Goal: Complete application form

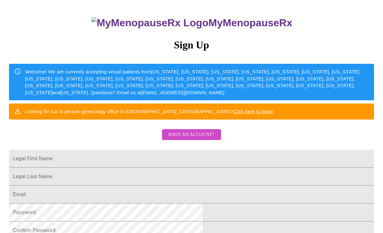
click at [204, 139] on span "Have an account?" at bounding box center [191, 135] width 46 height 8
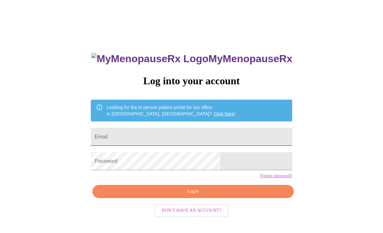
click at [212, 137] on input "Email" at bounding box center [192, 137] width 202 height 18
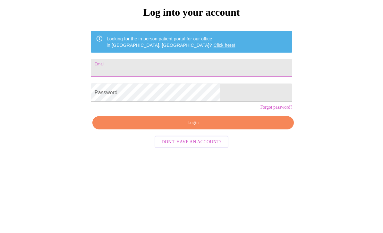
type input "[EMAIL_ADDRESS][DOMAIN_NAME]"
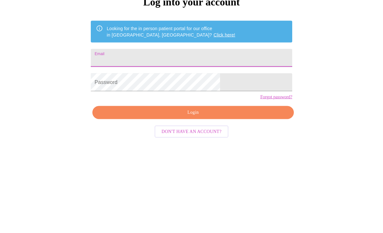
type input "[EMAIL_ADDRESS][DOMAIN_NAME]"
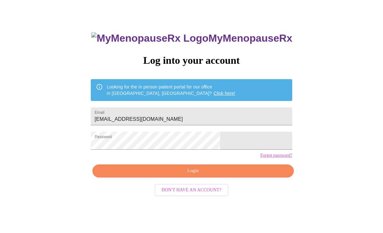
click at [217, 175] on span "Login" at bounding box center [193, 171] width 187 height 8
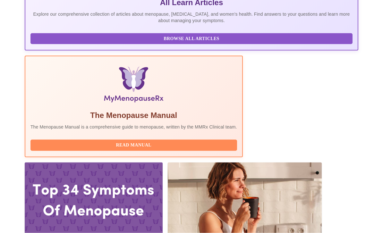
scroll to position [167, 0]
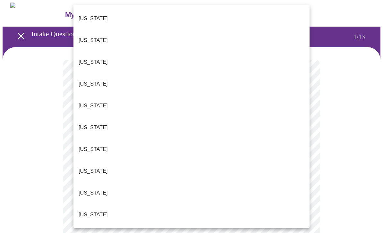
click at [95, 206] on span "Georgia" at bounding box center [93, 215] width 29 height 18
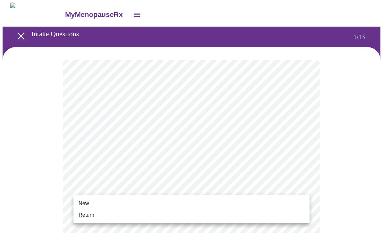
click at [154, 218] on li "Return" at bounding box center [191, 216] width 236 height 12
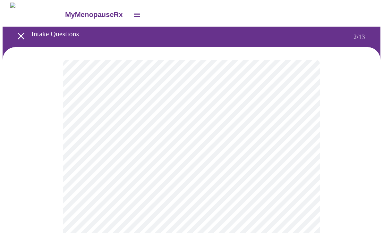
click at [306, 132] on body "MyMenopauseRx Intake Questions 2 / 13" at bounding box center [192, 195] width 378 height 385
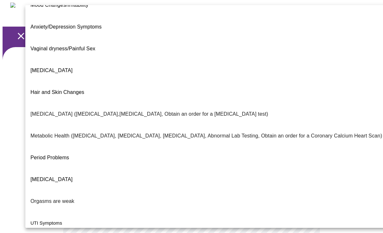
scroll to position [79, 0]
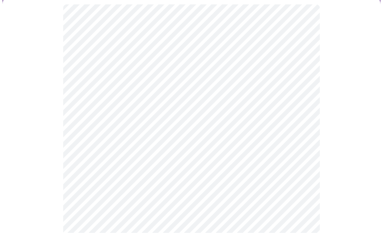
scroll to position [56, 0]
click at [303, 142] on body "MyMenopauseRx Intake Questions 2 / 13" at bounding box center [192, 137] width 378 height 381
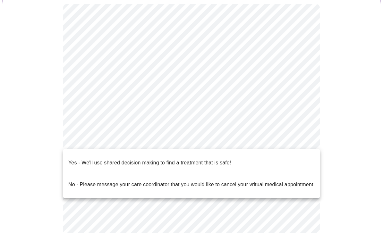
scroll to position [56, 0]
click at [248, 159] on li "Yes - We'll use shared decision making to find a treatment that is safe!" at bounding box center [191, 163] width 257 height 22
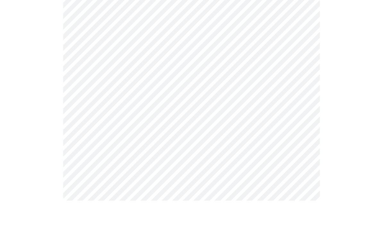
scroll to position [0, 0]
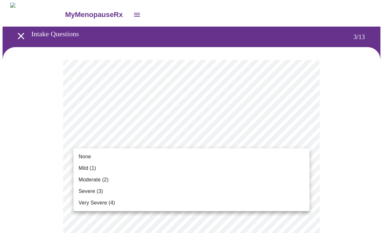
click at [96, 181] on span "Moderate (2)" at bounding box center [94, 180] width 30 height 8
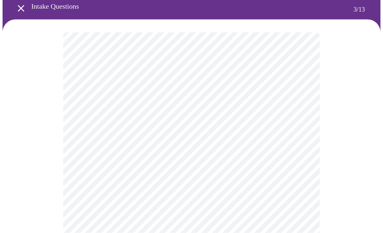
scroll to position [28, 0]
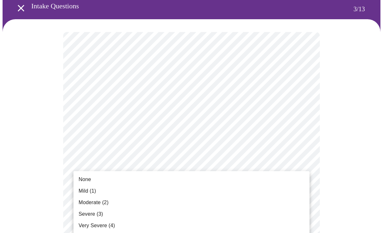
click at [89, 202] on span "Moderate (2)" at bounding box center [94, 203] width 30 height 8
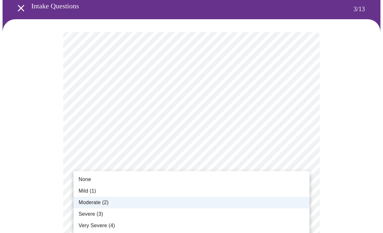
click at [229, 202] on li "Moderate (2)" at bounding box center [191, 203] width 236 height 12
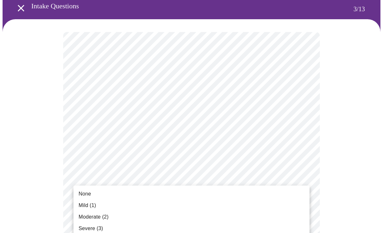
click at [99, 218] on span "Moderate (2)" at bounding box center [94, 217] width 30 height 8
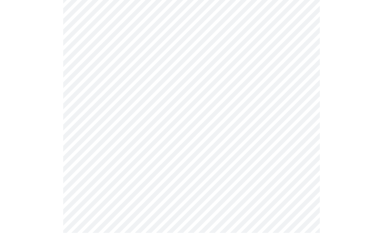
scroll to position [116, 0]
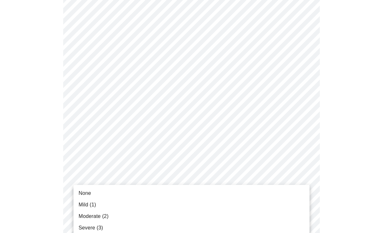
click at [102, 226] on span "Severe (3)" at bounding box center [91, 228] width 24 height 8
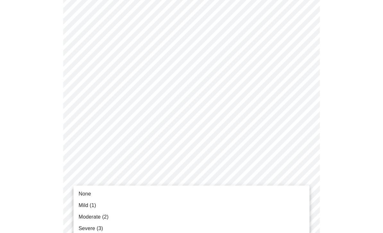
click at [95, 230] on span "Severe (3)" at bounding box center [91, 229] width 24 height 8
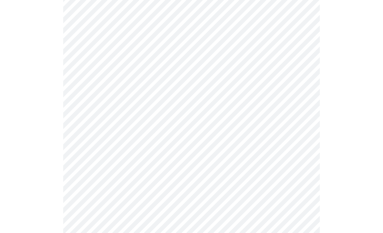
scroll to position [202, 0]
click at [229, 177] on body "MyMenopauseRx Intake Questions 3 / 13" at bounding box center [192, 203] width 378 height 807
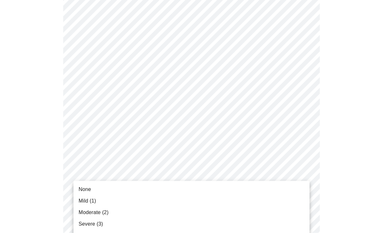
scroll to position [203, 0]
click at [108, 226] on li "Severe (3)" at bounding box center [191, 225] width 236 height 12
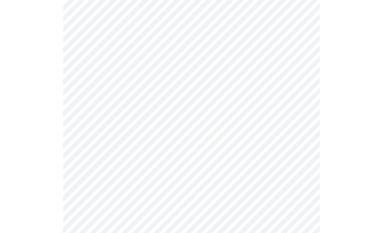
click at [259, 130] on body "MyMenopauseRx Intake Questions 3 / 13" at bounding box center [192, 199] width 378 height 798
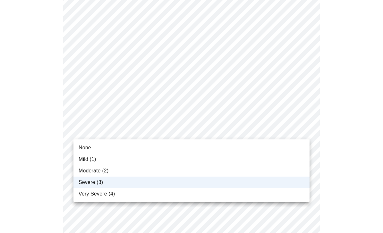
click at [189, 172] on li "Moderate (2)" at bounding box center [191, 171] width 236 height 12
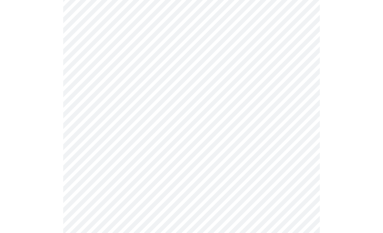
scroll to position [272, 0]
click at [250, 157] on body "MyMenopauseRx Intake Questions 3 / 13" at bounding box center [192, 129] width 378 height 798
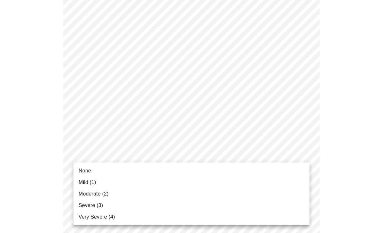
click at [113, 218] on span "Very Severe (4)" at bounding box center [97, 217] width 36 height 8
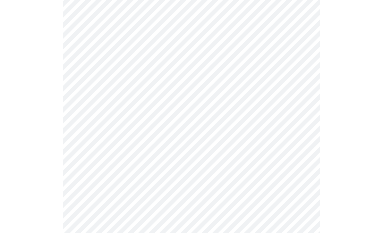
scroll to position [357, 0]
click at [254, 124] on body "MyMenopauseRx Intake Questions 3 / 13" at bounding box center [192, 39] width 378 height 789
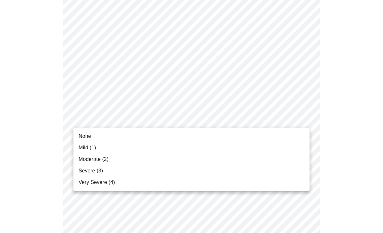
click at [102, 159] on span "Moderate (2)" at bounding box center [94, 160] width 30 height 8
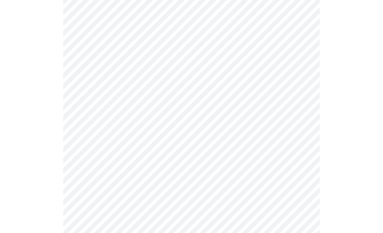
click at [187, 172] on body "MyMenopauseRx Intake Questions 3 / 13" at bounding box center [192, 35] width 378 height 781
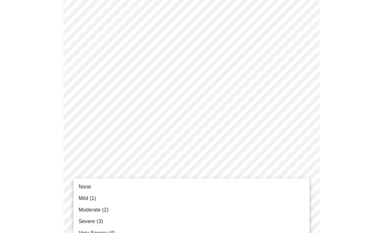
click at [104, 210] on span "Moderate (2)" at bounding box center [94, 210] width 30 height 8
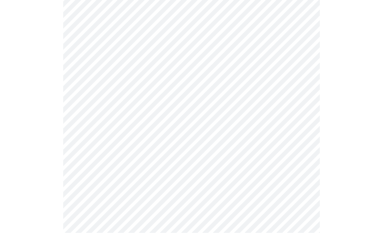
scroll to position [424, 0]
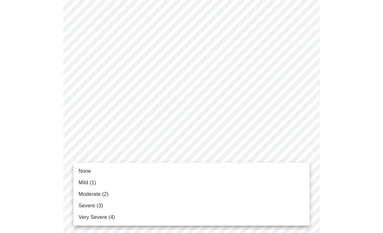
click at [205, 185] on li "Mild (1)" at bounding box center [191, 183] width 236 height 12
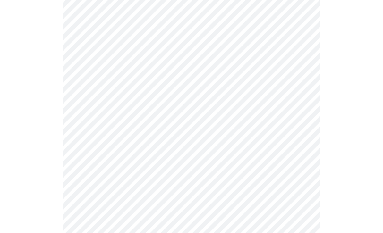
scroll to position [481, 0]
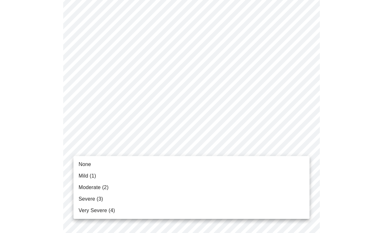
click at [99, 188] on span "Moderate (2)" at bounding box center [94, 188] width 30 height 8
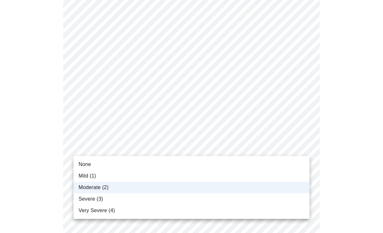
click at [299, 148] on div at bounding box center [191, 116] width 383 height 233
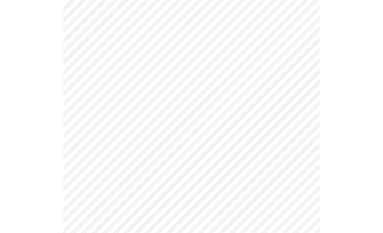
scroll to position [286, 0]
click at [302, 136] on body "MyMenopauseRx Intake Questions 4 / 13" at bounding box center [192, 19] width 378 height 606
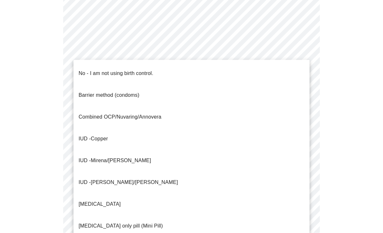
scroll to position [287, 0]
click at [142, 70] on p "No - I am not using birth control." at bounding box center [116, 74] width 75 height 8
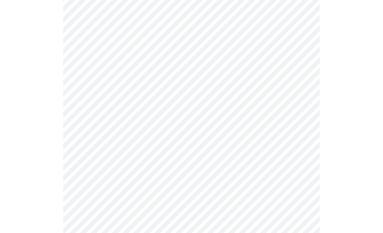
click at [307, 181] on body "MyMenopauseRx Intake Questions 4 / 13" at bounding box center [192, 17] width 378 height 602
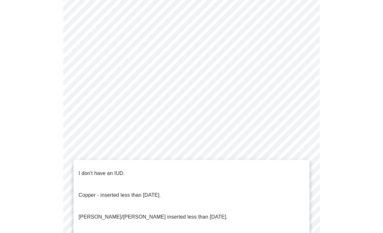
click at [116, 170] on p "I don't have an IUD." at bounding box center [102, 174] width 46 height 8
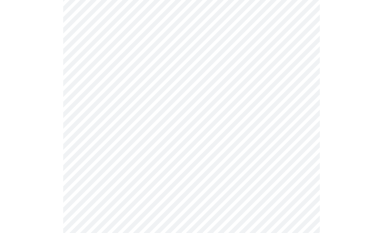
click at [300, 225] on body "MyMenopauseRx Intake Questions 4 / 13" at bounding box center [192, 15] width 378 height 599
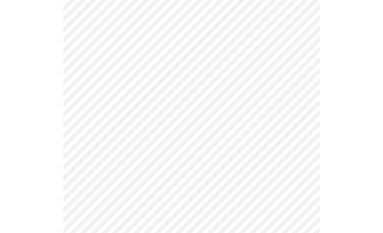
click at [195, 78] on body "MyMenopauseRx Intake Questions 4 / 13" at bounding box center [192, 13] width 378 height 595
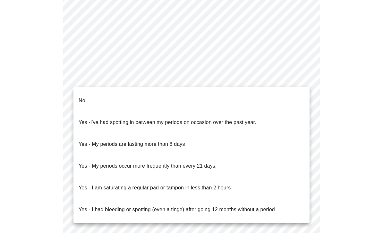
click at [82, 97] on p "No" at bounding box center [82, 101] width 7 height 8
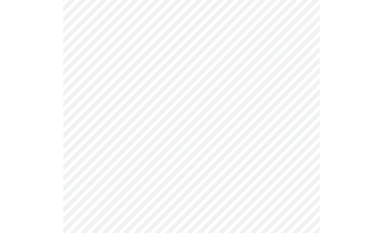
click at [308, 87] on body "MyMenopauseRx Intake Questions 4 / 13" at bounding box center [192, 12] width 378 height 592
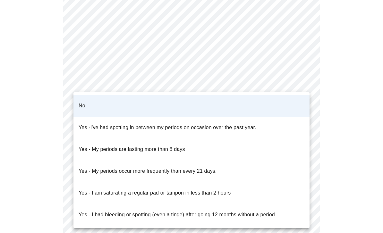
click at [206, 167] on p "Yes - My periods occur more frequently than every 21 days." at bounding box center [148, 171] width 138 height 8
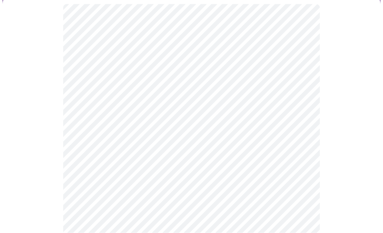
scroll to position [56, 0]
click at [307, 113] on body "MyMenopauseRx Intake Questions 5 / 13" at bounding box center [192, 183] width 378 height 474
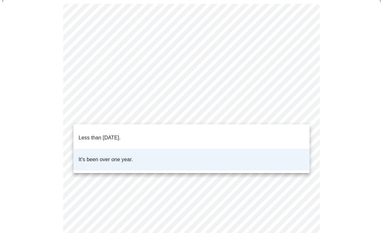
click at [307, 114] on div at bounding box center [191, 116] width 383 height 233
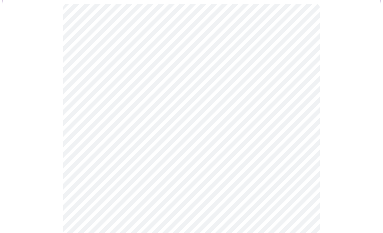
click at [308, 164] on body "MyMenopauseRx Intake Questions 5 / 13" at bounding box center [192, 183] width 378 height 474
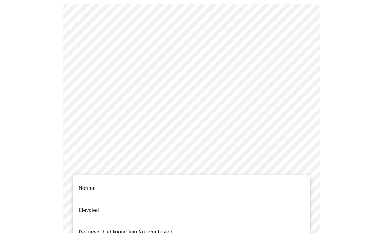
click at [161, 228] on p "I've never had lipoprotein (a) ever tested." at bounding box center [126, 232] width 95 height 8
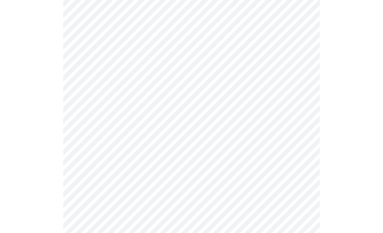
scroll to position [1690, 0]
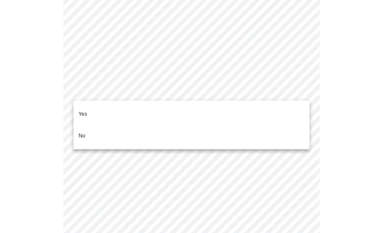
click at [183, 130] on li "No" at bounding box center [191, 136] width 236 height 22
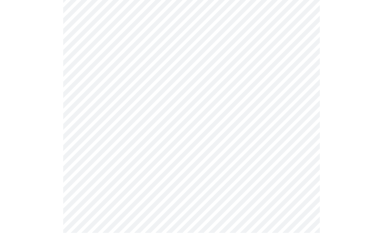
scroll to position [106, 0]
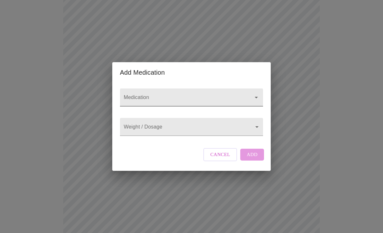
click at [205, 95] on input "Medication" at bounding box center [183, 101] width 120 height 12
type input "Vyvance"
click at [195, 127] on body "MyMenopauseRx Intake Questions 13 / 13 Add Medication Medication Vyvance Weight…" at bounding box center [192, 161] width 378 height 528
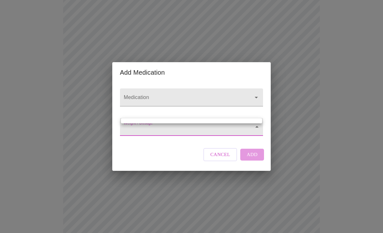
click at [256, 92] on div at bounding box center [191, 116] width 383 height 233
click at [207, 130] on body "MyMenopauseRx Intake Questions 13 / 13 Add Medication Medication Weight / Dosag…" at bounding box center [192, 161] width 378 height 528
click at [211, 112] on div at bounding box center [191, 116] width 383 height 233
click at [198, 135] on body "MyMenopauseRx Intake Questions 13 / 13 Add Medication Medication Weight / Dosag…" at bounding box center [192, 161] width 378 height 528
click at [171, 135] on div at bounding box center [191, 116] width 383 height 233
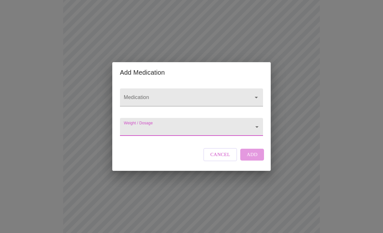
click at [164, 155] on div "Medication Weight / Dosage ​ Cancel Add" at bounding box center [191, 127] width 148 height 88
click at [224, 159] on span "Cancel" at bounding box center [220, 154] width 20 height 8
click at [178, 95] on input "Medication" at bounding box center [183, 101] width 120 height 12
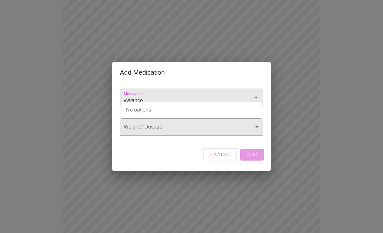
type input "vyvance"
click at [179, 132] on body "MyMenopauseRx Intake Questions 13 / 13 Add Medication Medication vyvance Weight…" at bounding box center [192, 161] width 378 height 528
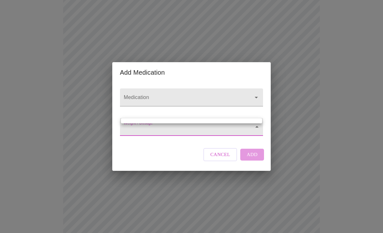
click at [223, 160] on div at bounding box center [191, 116] width 383 height 233
click at [217, 159] on span "Cancel" at bounding box center [220, 154] width 20 height 8
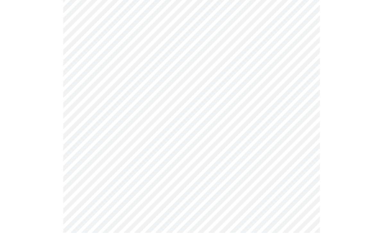
scroll to position [274, 0]
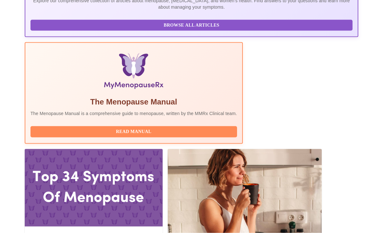
scroll to position [179, 0]
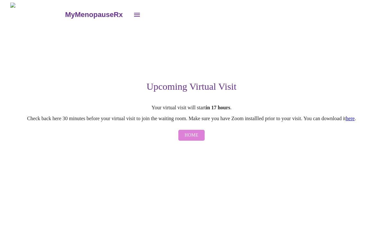
click at [197, 139] on span "Home" at bounding box center [192, 136] width 14 height 8
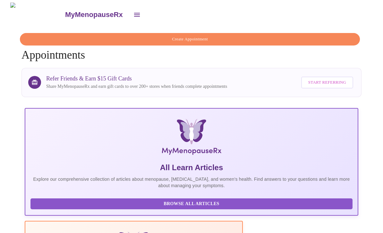
scroll to position [0, 330]
click at [133, 15] on icon "open drawer" at bounding box center [137, 15] width 8 height 8
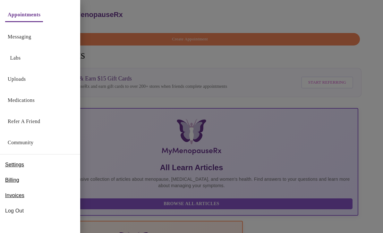
click at [25, 80] on link "Uploads" at bounding box center [17, 79] width 18 height 9
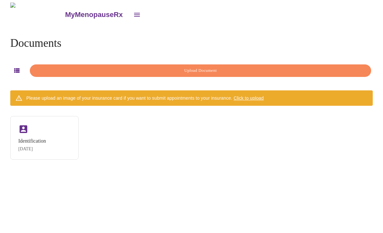
click at [205, 69] on span "Upload Document" at bounding box center [200, 70] width 327 height 7
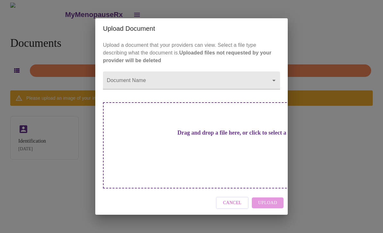
click at [337, 41] on div "Upload Document Upload a document that your providers can view. Select a file t…" at bounding box center [191, 116] width 383 height 233
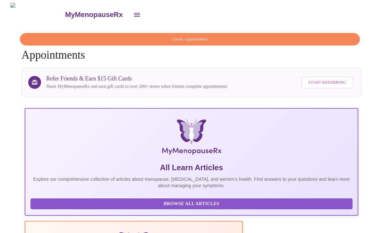
click at [133, 14] on icon "open drawer" at bounding box center [137, 15] width 8 height 8
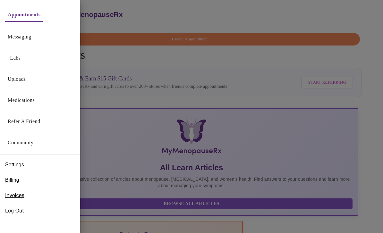
click at [12, 56] on link "Labs" at bounding box center [15, 58] width 11 height 9
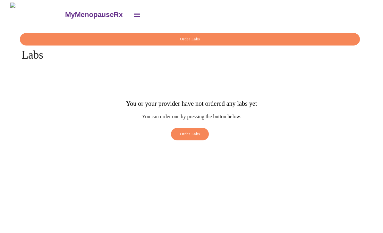
click at [133, 15] on icon "open drawer" at bounding box center [137, 15] width 8 height 8
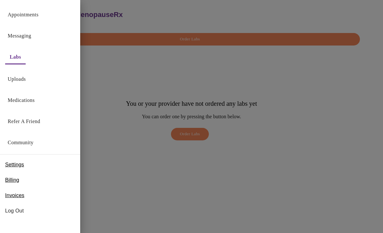
click at [21, 81] on link "Uploads" at bounding box center [17, 79] width 18 height 9
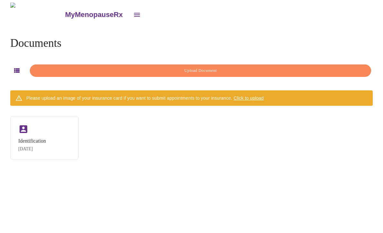
click at [218, 73] on button "Upload Document" at bounding box center [200, 70] width 341 height 13
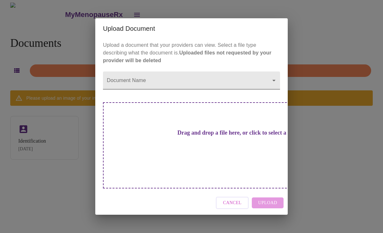
click at [272, 90] on body "MyMenopauseRx Documents Upload Document Please upload an image of your insuranc…" at bounding box center [192, 119] width 378 height 233
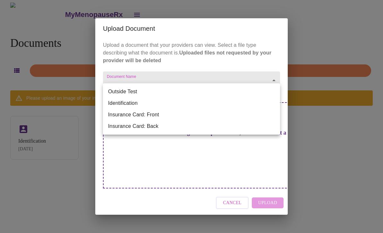
click at [127, 93] on li "Outside Test" at bounding box center [191, 92] width 177 height 12
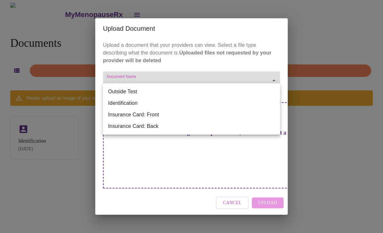
type input "Outside Test"
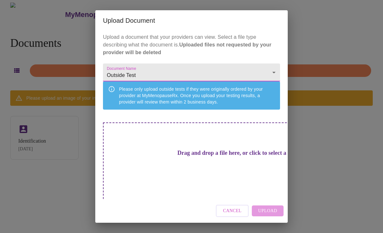
click at [227, 210] on span "Cancel" at bounding box center [232, 211] width 19 height 8
